Goal: Navigation & Orientation: Find specific page/section

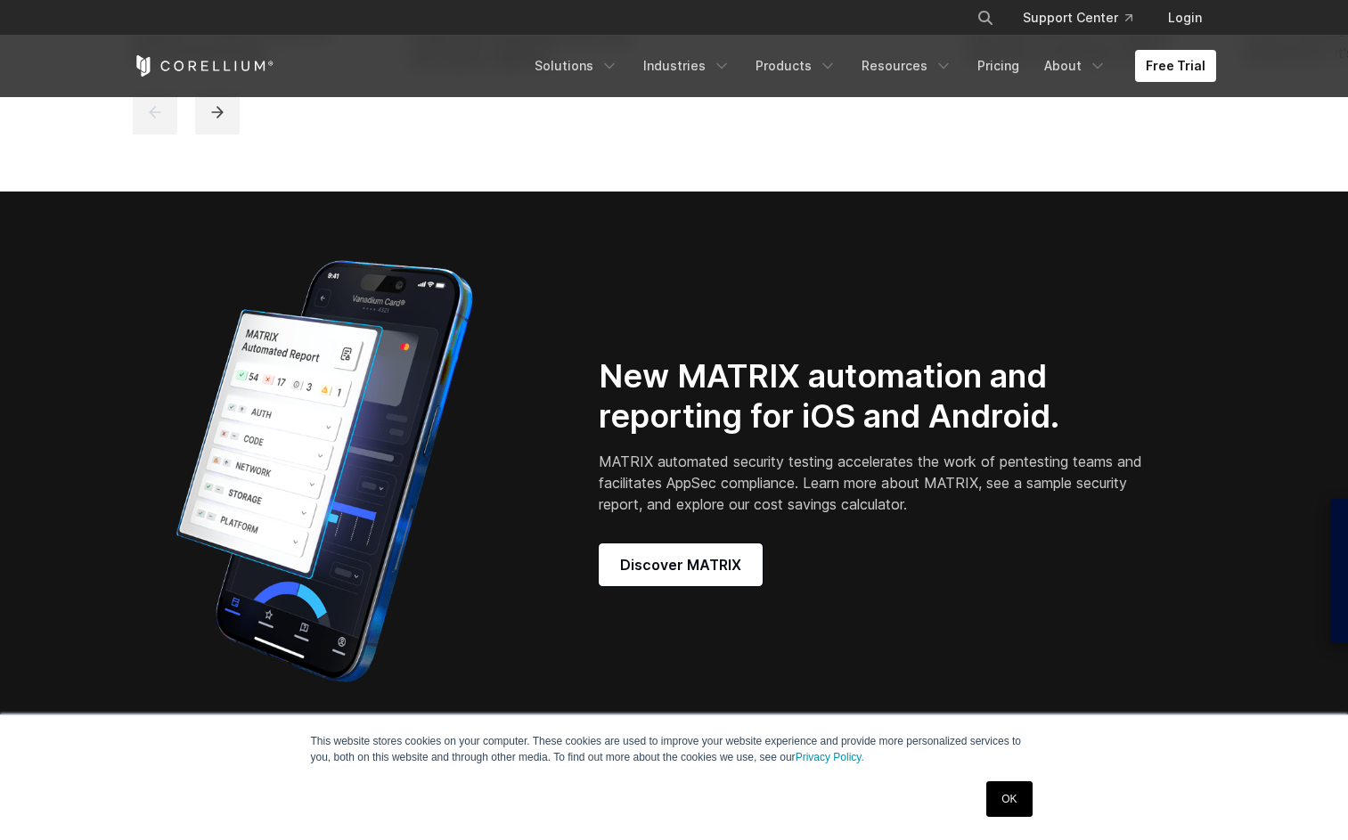
scroll to position [1654, 0]
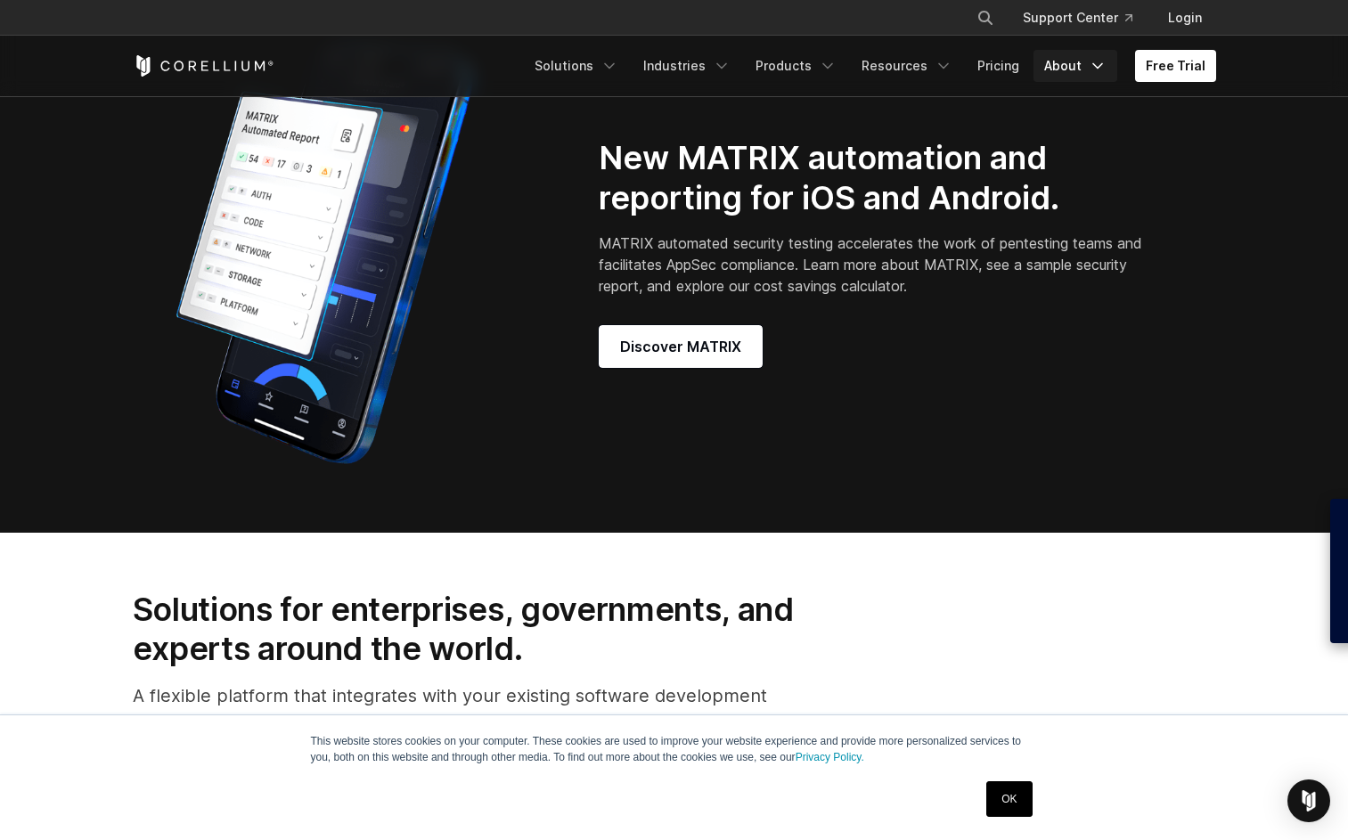
click at [1050, 63] on link "About" at bounding box center [1075, 66] width 84 height 32
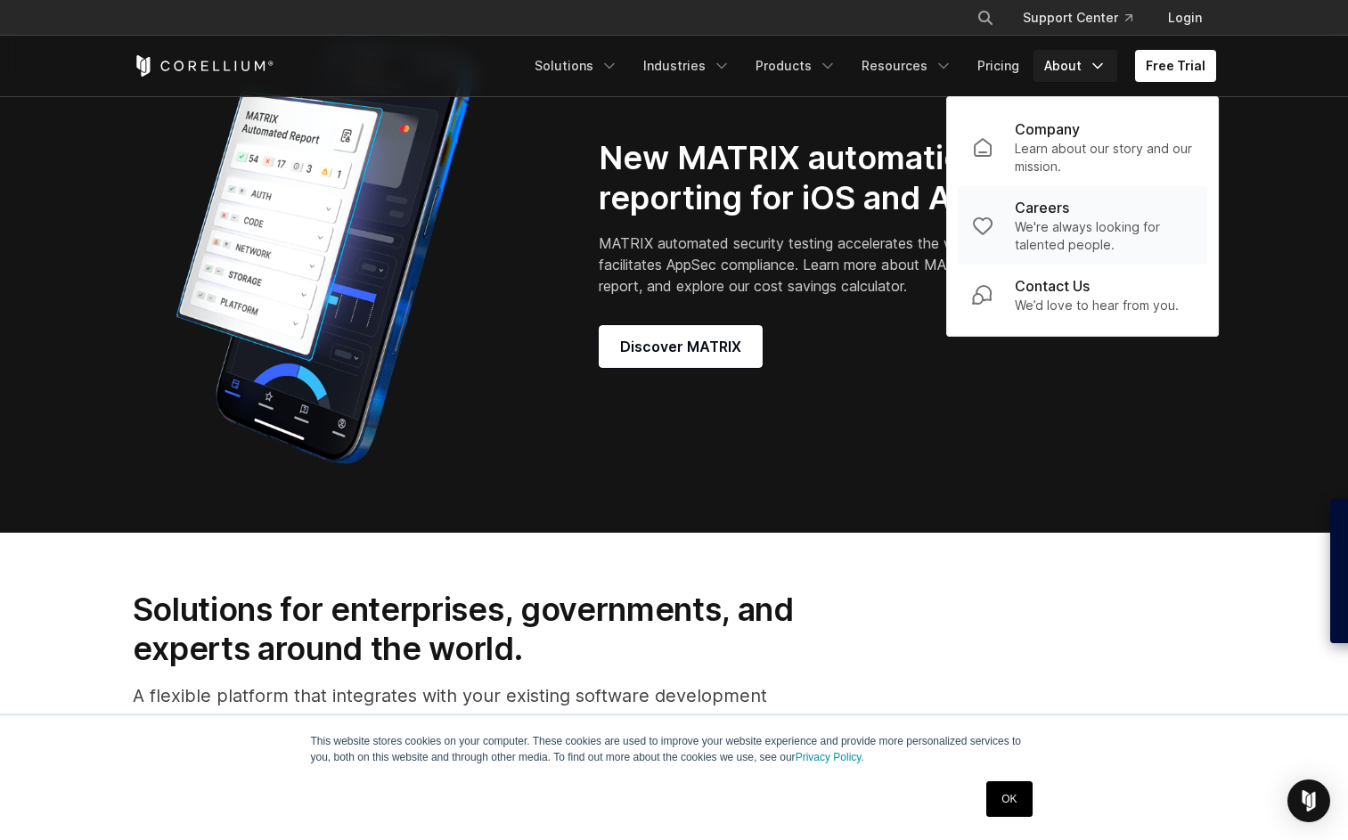
click at [1048, 250] on p "We're always looking for talented people." at bounding box center [1104, 236] width 178 height 36
